Goal: Information Seeking & Learning: Check status

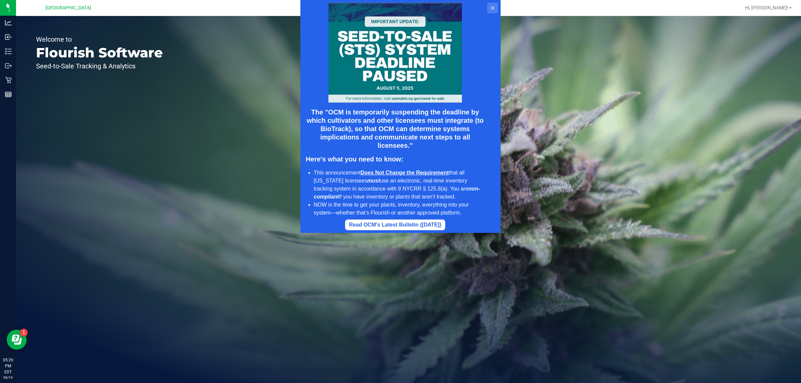
click at [491, 6] on icon at bounding box center [492, 7] width 5 height 5
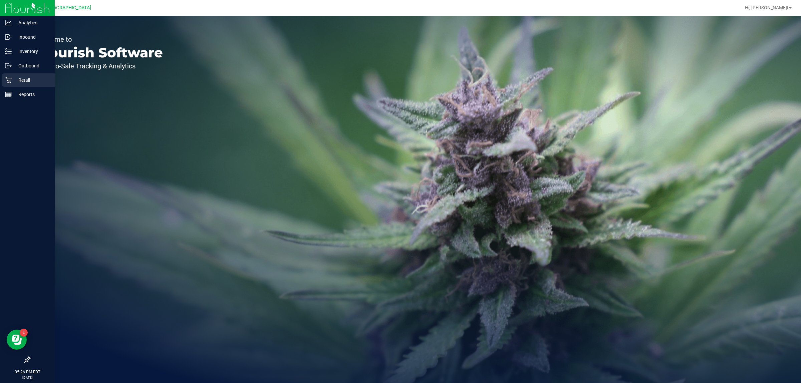
click at [12, 79] on p "Retail" at bounding box center [32, 80] width 40 height 8
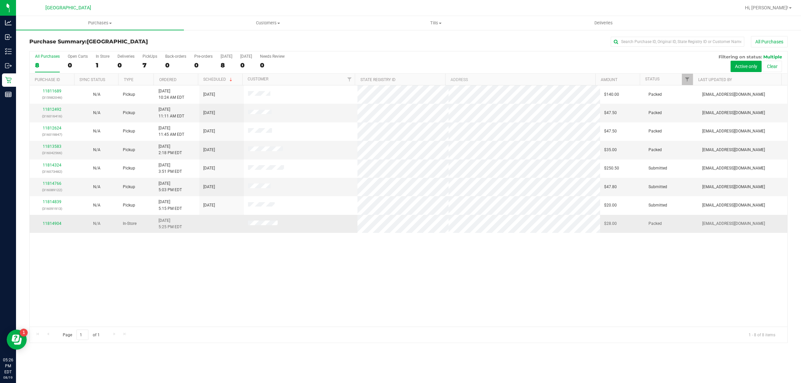
drag, startPoint x: 301, startPoint y: 169, endPoint x: 274, endPoint y: 221, distance: 57.9
click at [274, 221] on td at bounding box center [301, 224] width 114 height 18
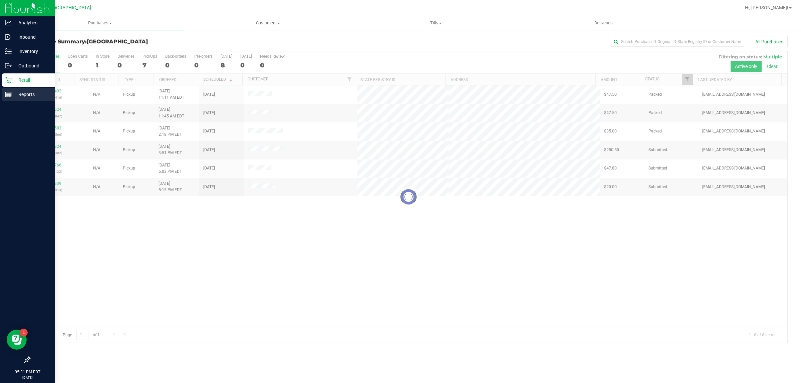
click at [24, 92] on p "Reports" at bounding box center [32, 94] width 40 height 8
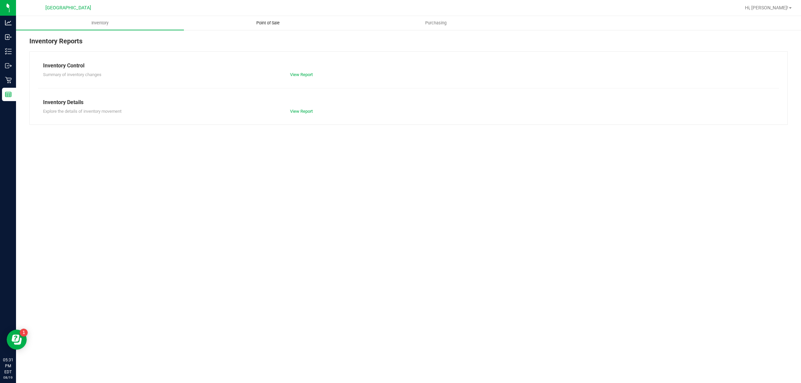
click at [290, 24] on uib-tab-heading "Point of Sale" at bounding box center [267, 22] width 167 height 13
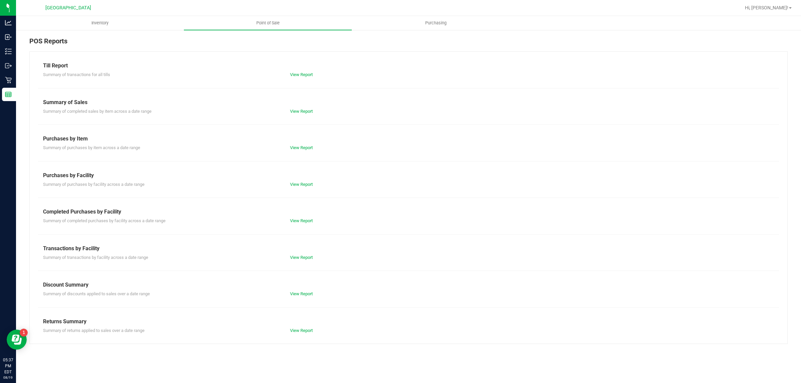
click at [72, 251] on div "Transactions by Facility" at bounding box center [408, 249] width 731 height 8
click at [71, 249] on div "Transactions by Facility" at bounding box center [408, 249] width 731 height 8
click at [311, 258] on link "View Report" at bounding box center [301, 257] width 23 height 5
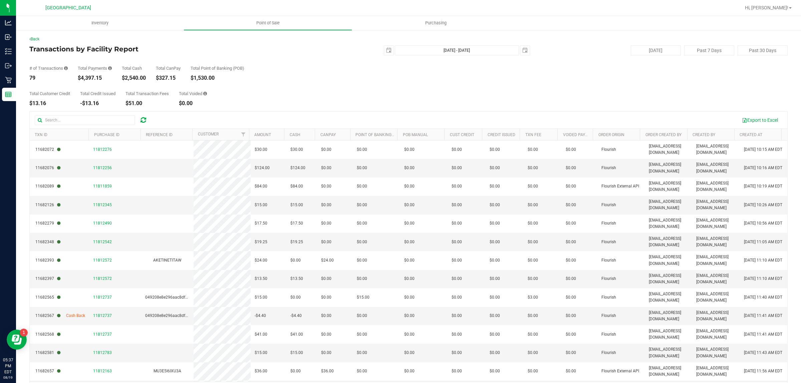
click at [380, 44] on div "Back Transactions by Facility Report [DATE] [DATE] - [DATE] [DATE] [DATE] Past …" at bounding box center [408, 217] width 758 height 362
click at [386, 50] on span "select" at bounding box center [388, 50] width 5 height 5
click at [431, 89] on link "1" at bounding box center [434, 87] width 10 height 10
type input "[DATE]"
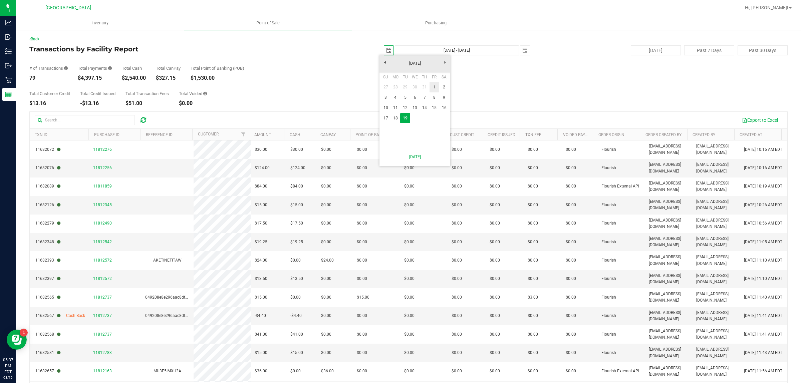
type input "[DATE] - [DATE]"
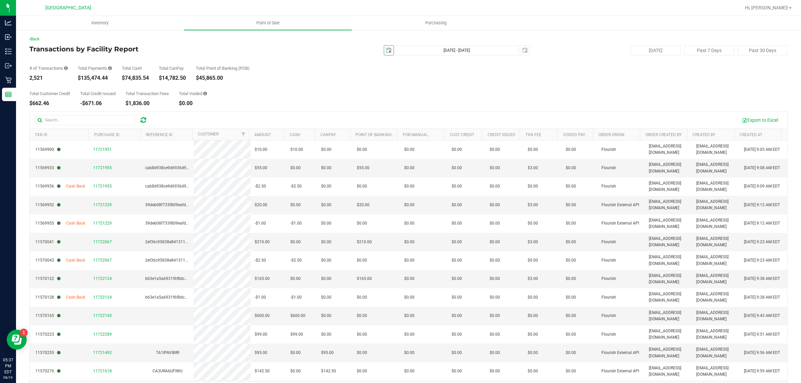
click at [384, 46] on span "select" at bounding box center [388, 50] width 9 height 9
click at [384, 47] on span "select" at bounding box center [388, 50] width 9 height 9
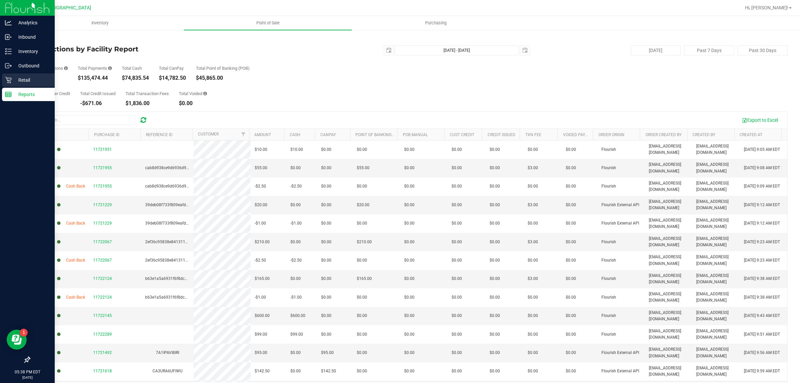
click at [8, 77] on icon at bounding box center [8, 80] width 7 height 7
